Goal: Navigation & Orientation: Find specific page/section

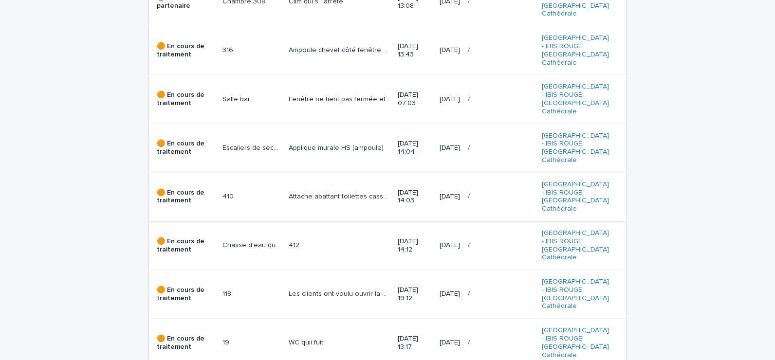
scroll to position [281, 0]
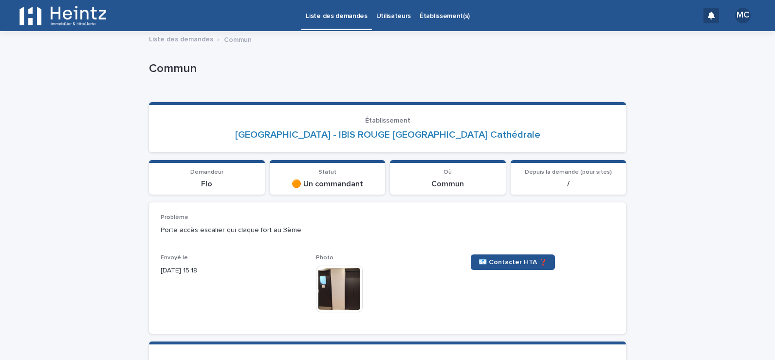
click at [333, 286] on img at bounding box center [339, 289] width 47 height 47
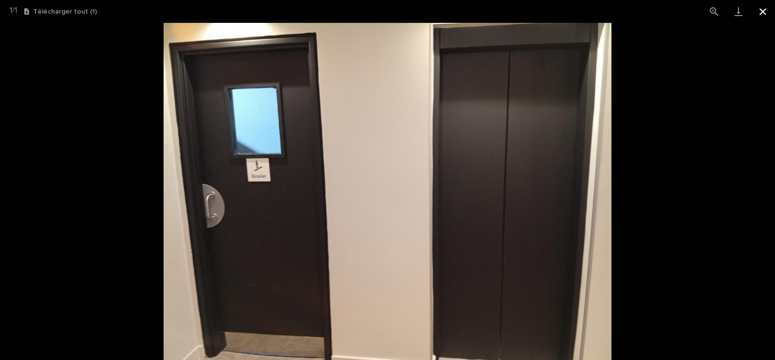
click at [760, 14] on button "Fermer la galerie" at bounding box center [763, 11] width 24 height 23
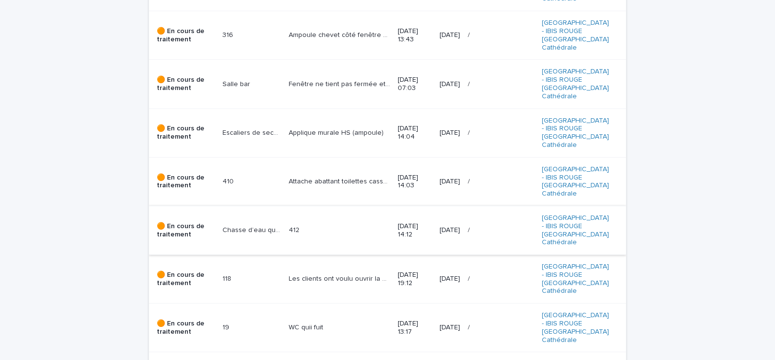
scroll to position [292, 0]
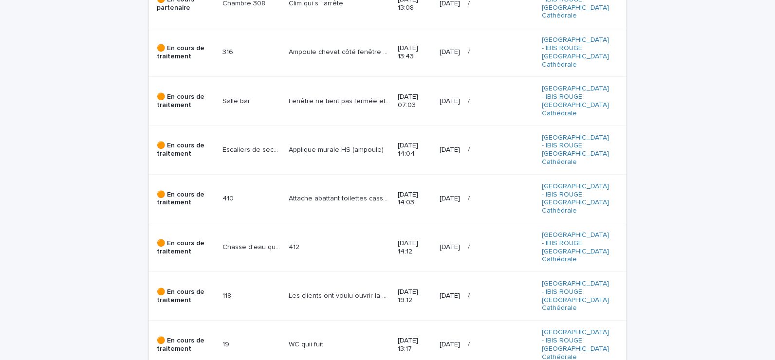
click at [235, 341] on p at bounding box center [251, 345] width 58 height 8
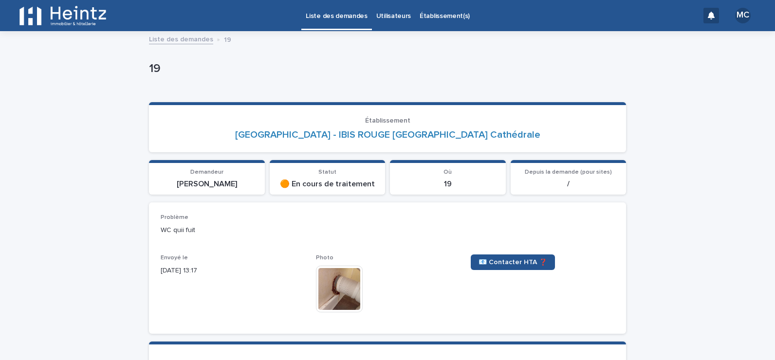
click at [332, 285] on img at bounding box center [339, 289] width 47 height 47
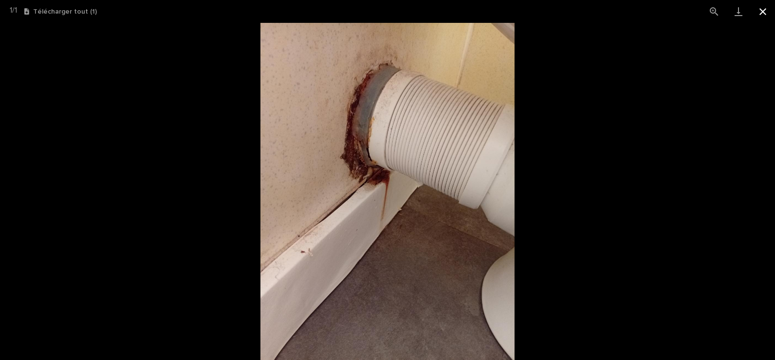
click at [770, 11] on button "Fermer la galerie" at bounding box center [763, 11] width 24 height 23
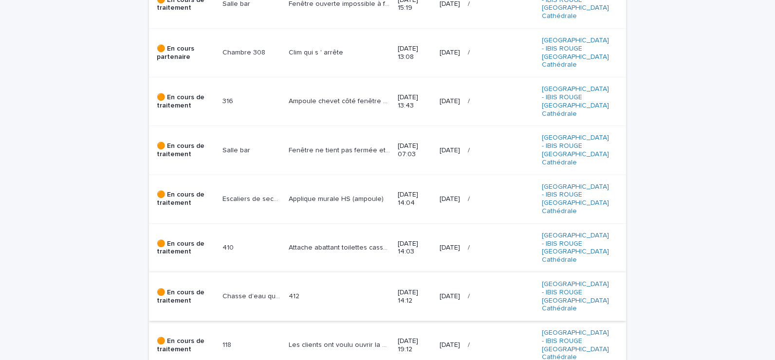
scroll to position [243, 0]
click at [263, 341] on p at bounding box center [251, 345] width 58 height 8
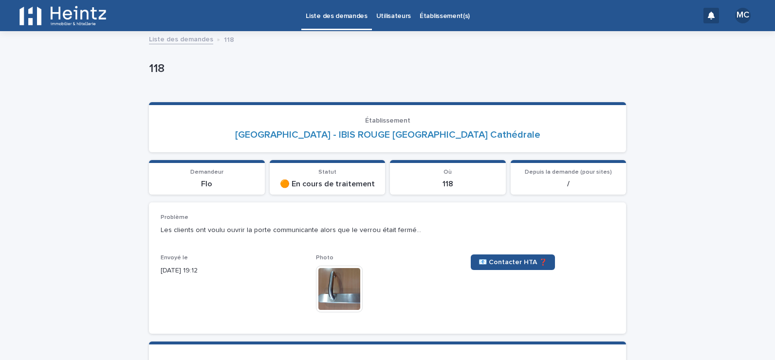
click at [329, 280] on img at bounding box center [339, 289] width 47 height 47
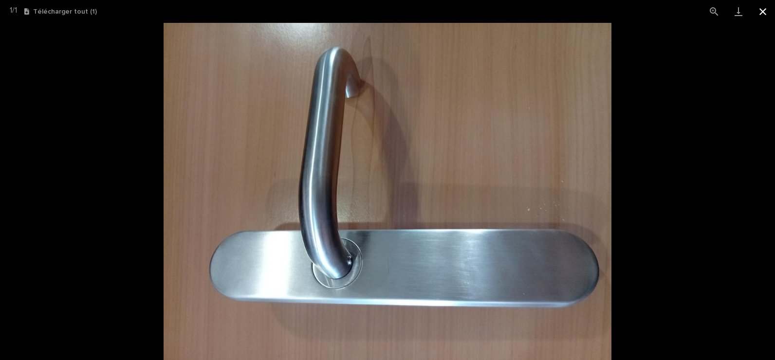
click at [767, 11] on button "Fermer la galerie" at bounding box center [763, 11] width 24 height 23
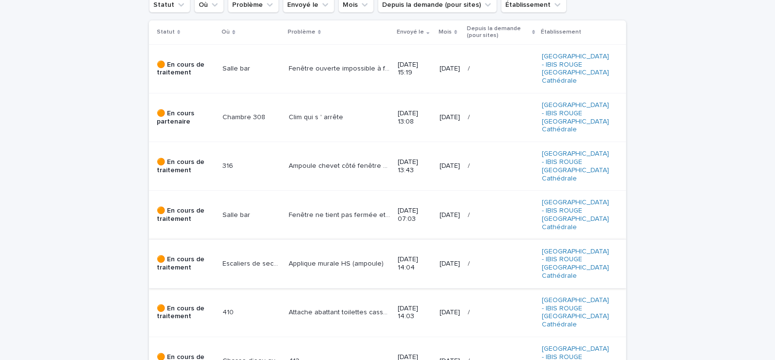
scroll to position [195, 0]
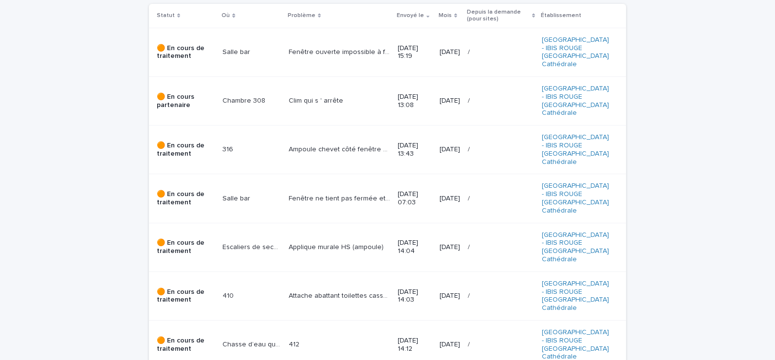
click at [237, 339] on p "Chasse d’eau qui coule par intermittence" at bounding box center [252, 344] width 60 height 10
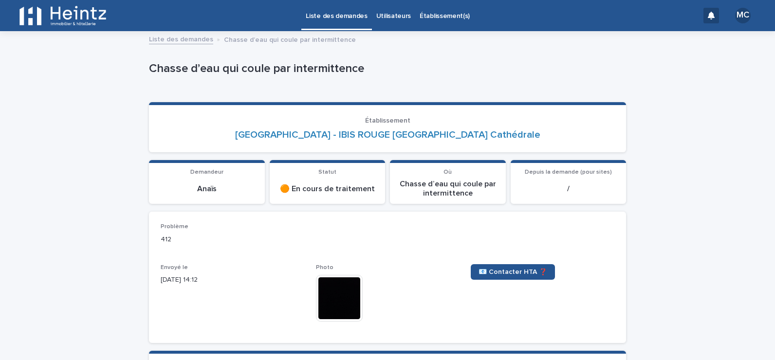
click at [342, 293] on img at bounding box center [339, 298] width 47 height 47
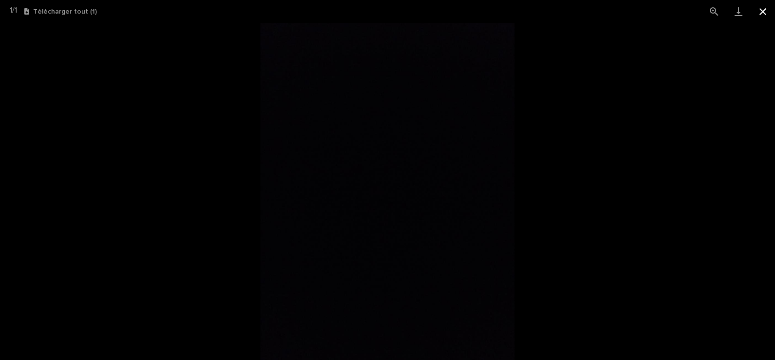
click at [763, 14] on button "Fermer la galerie" at bounding box center [763, 11] width 24 height 23
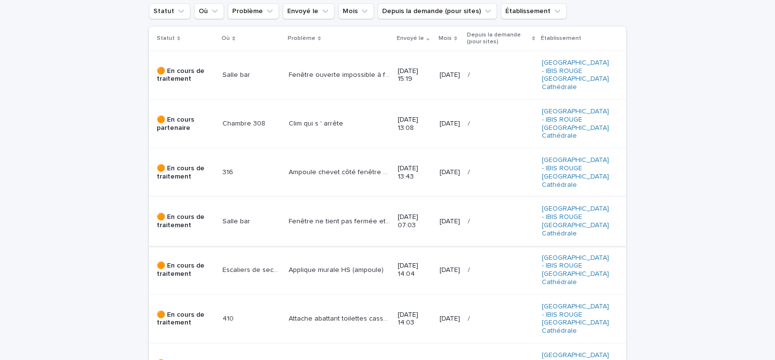
scroll to position [195, 0]
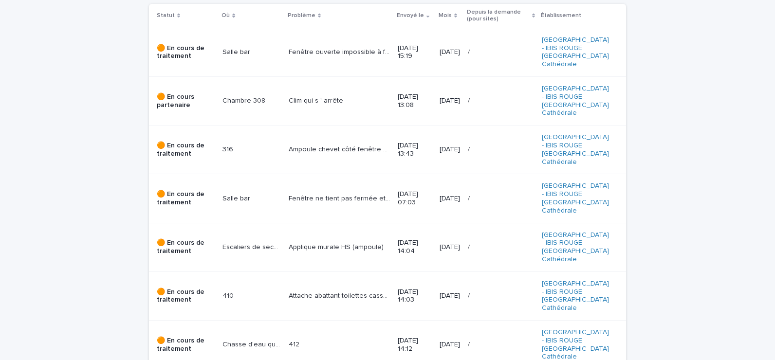
click at [239, 292] on p at bounding box center [251, 296] width 58 height 8
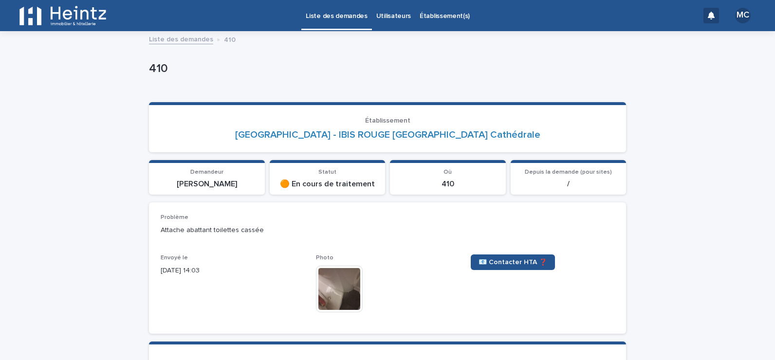
click at [333, 286] on img at bounding box center [339, 289] width 47 height 47
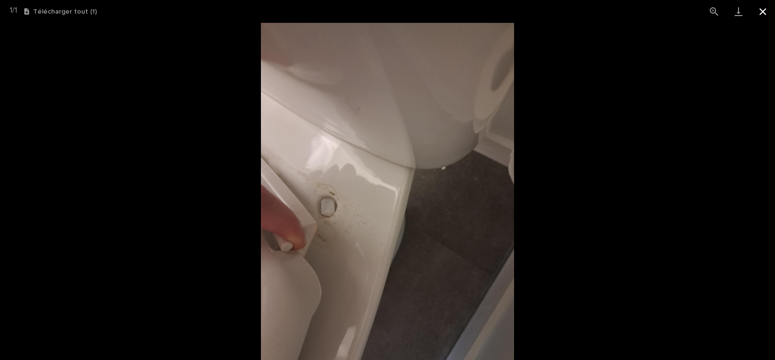
click at [762, 14] on button "Fermer la galerie" at bounding box center [763, 11] width 24 height 23
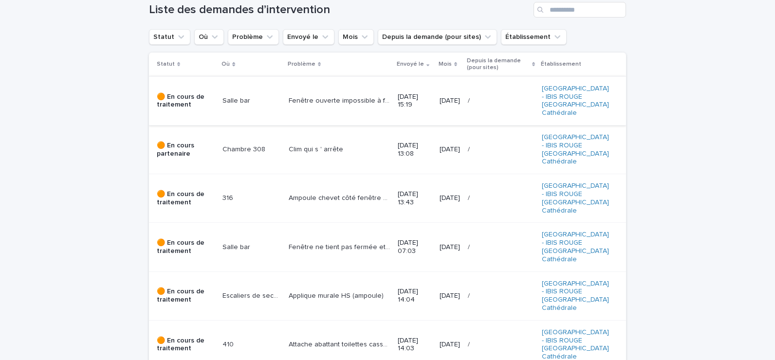
scroll to position [195, 0]
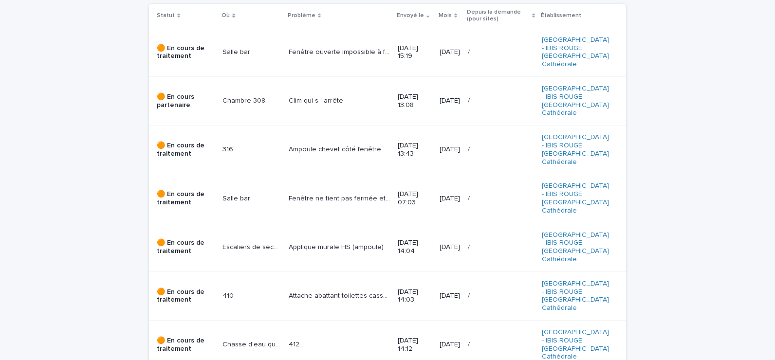
click at [270, 241] on p "Escaliers de secours du 3ème" at bounding box center [252, 246] width 60 height 10
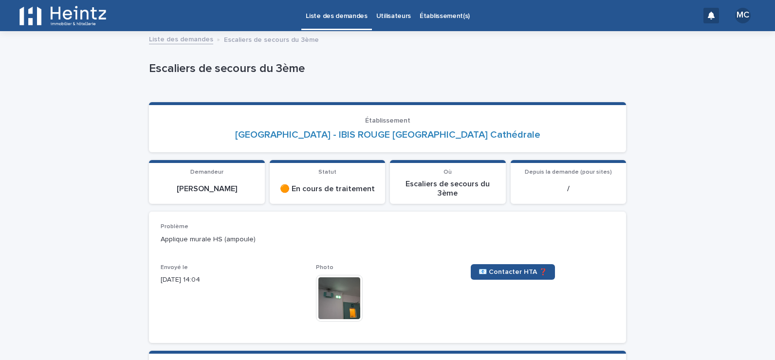
click at [327, 284] on img at bounding box center [339, 298] width 47 height 47
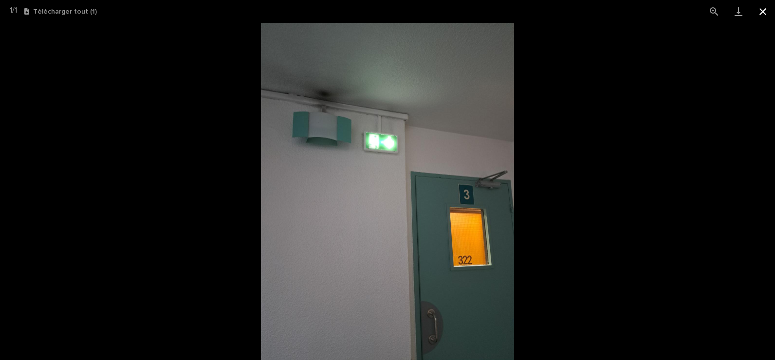
click at [759, 13] on button "Fermer la galerie" at bounding box center [763, 11] width 24 height 23
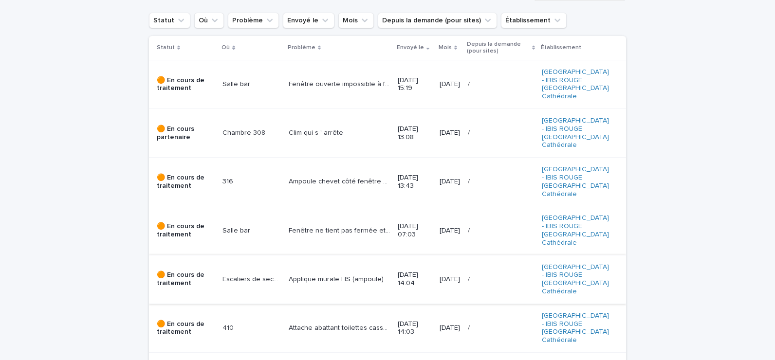
scroll to position [146, 0]
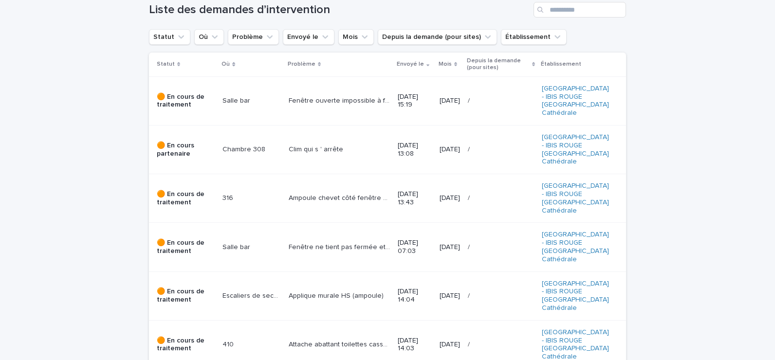
click at [296, 241] on p "Fenêtre ne tient pas fermée et rideau tombé" at bounding box center [341, 246] width 104 height 10
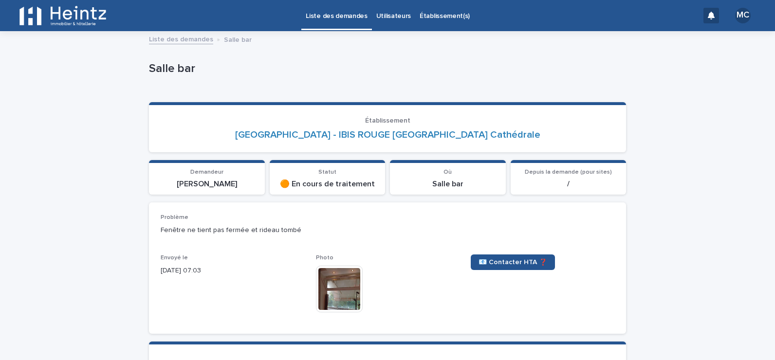
click at [334, 283] on img at bounding box center [339, 289] width 47 height 47
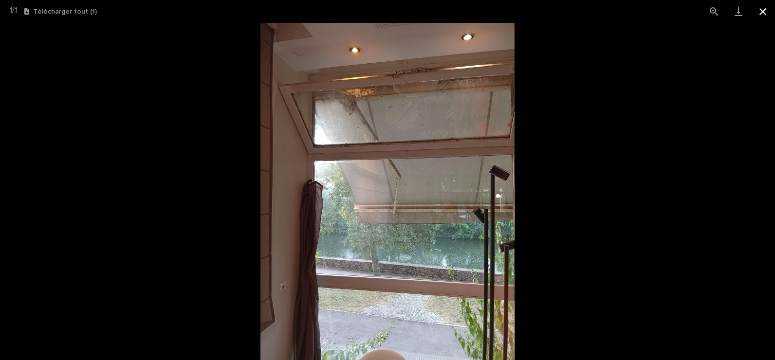
click at [764, 11] on button "Fermer la galerie" at bounding box center [763, 11] width 24 height 23
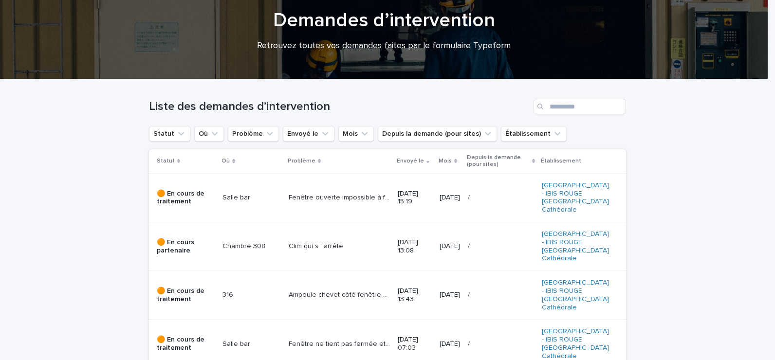
scroll to position [97, 0]
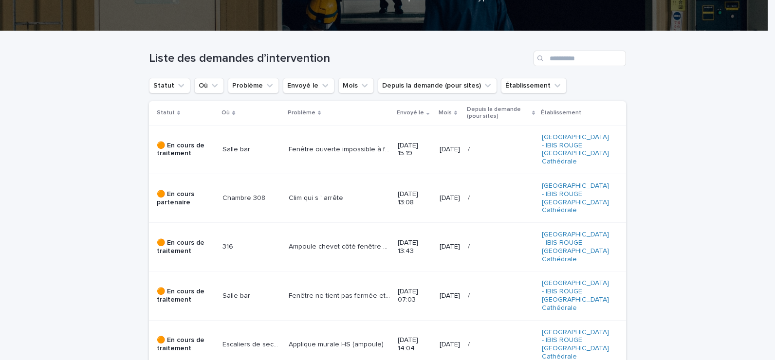
click at [257, 292] on p at bounding box center [251, 296] width 58 height 8
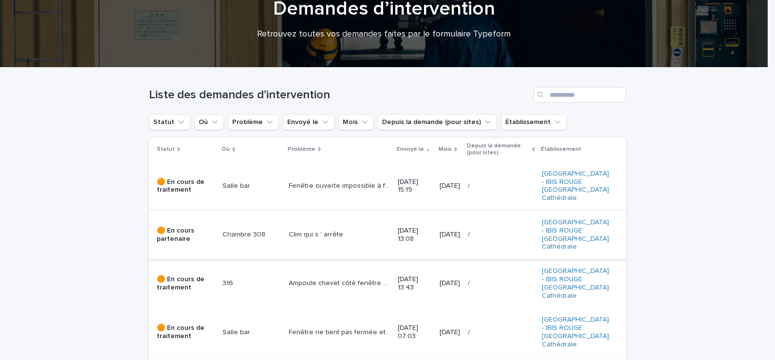
scroll to position [146, 0]
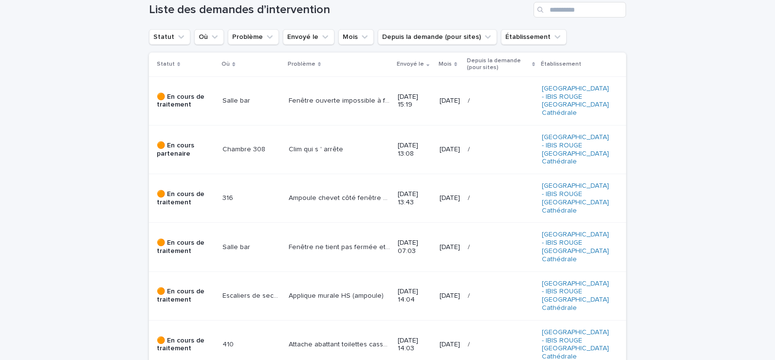
click at [261, 194] on p at bounding box center [251, 198] width 58 height 8
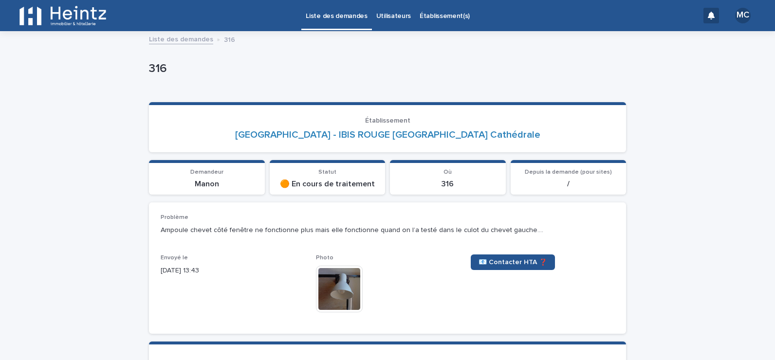
click at [335, 291] on img at bounding box center [339, 289] width 47 height 47
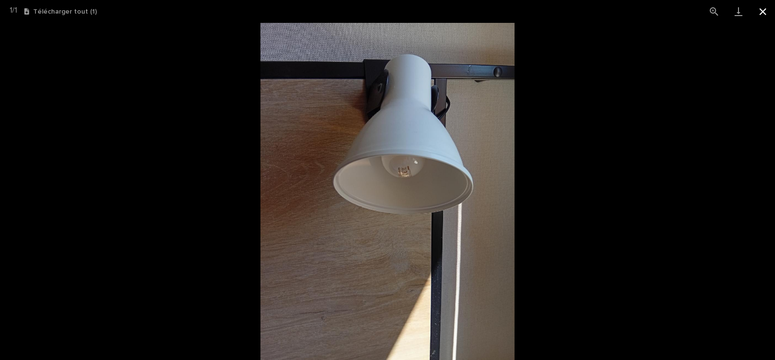
click at [761, 12] on button "Fermer la galerie" at bounding box center [763, 11] width 24 height 23
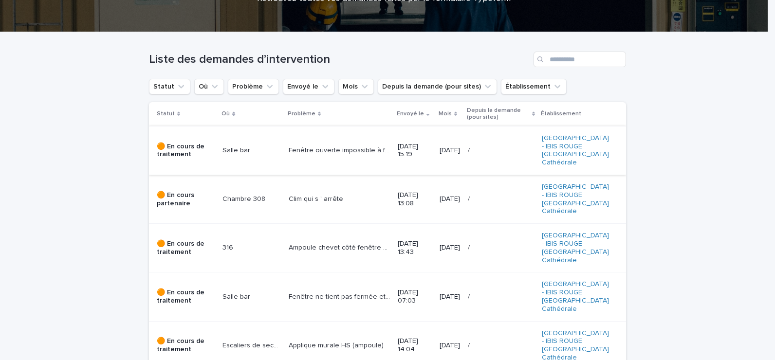
scroll to position [97, 0]
